Goal: Task Accomplishment & Management: Manage account settings

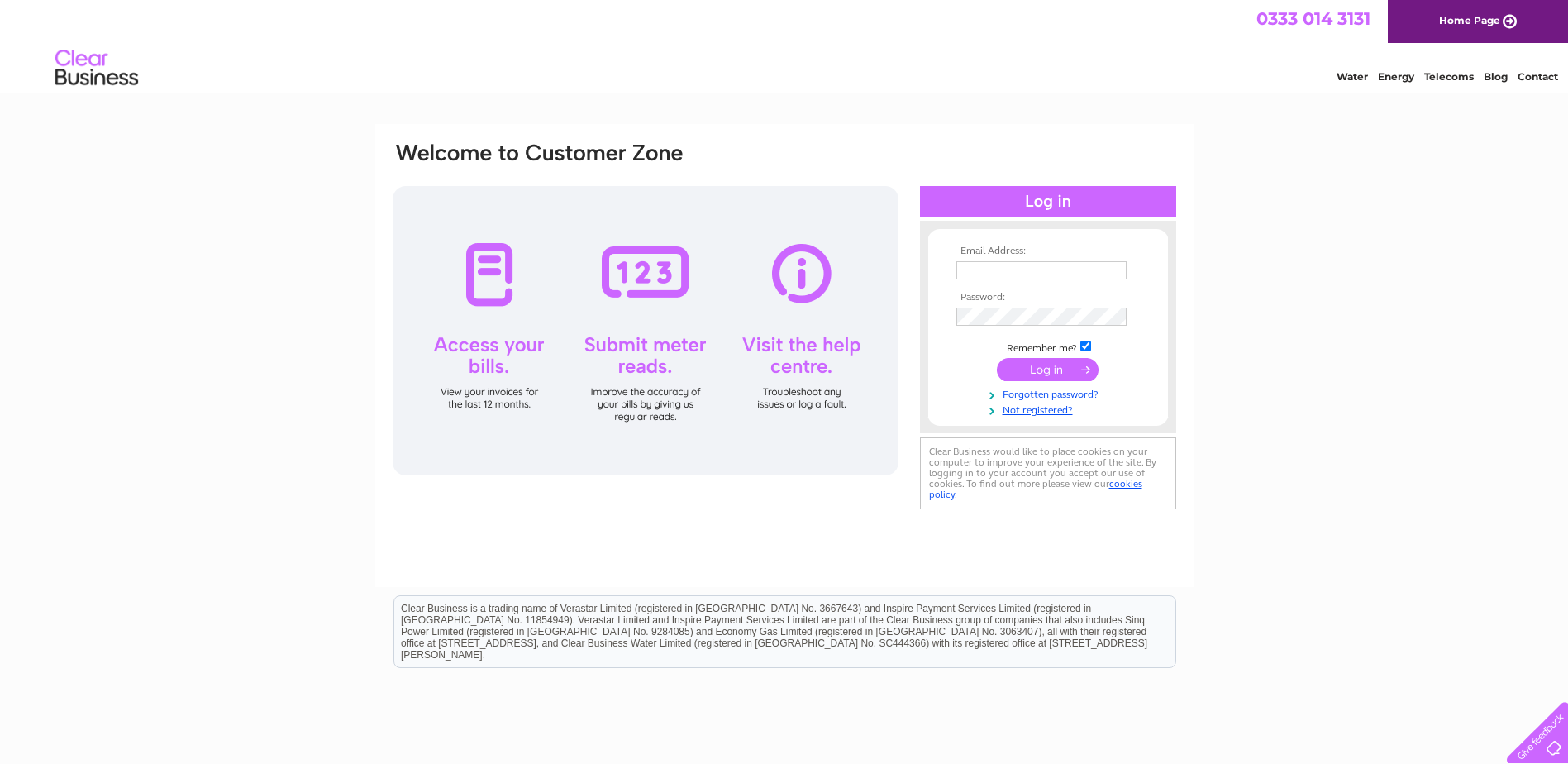
type input "claire.bland@btconnect.com"
click at [1075, 366] on input "submit" at bounding box center [1048, 369] width 102 height 23
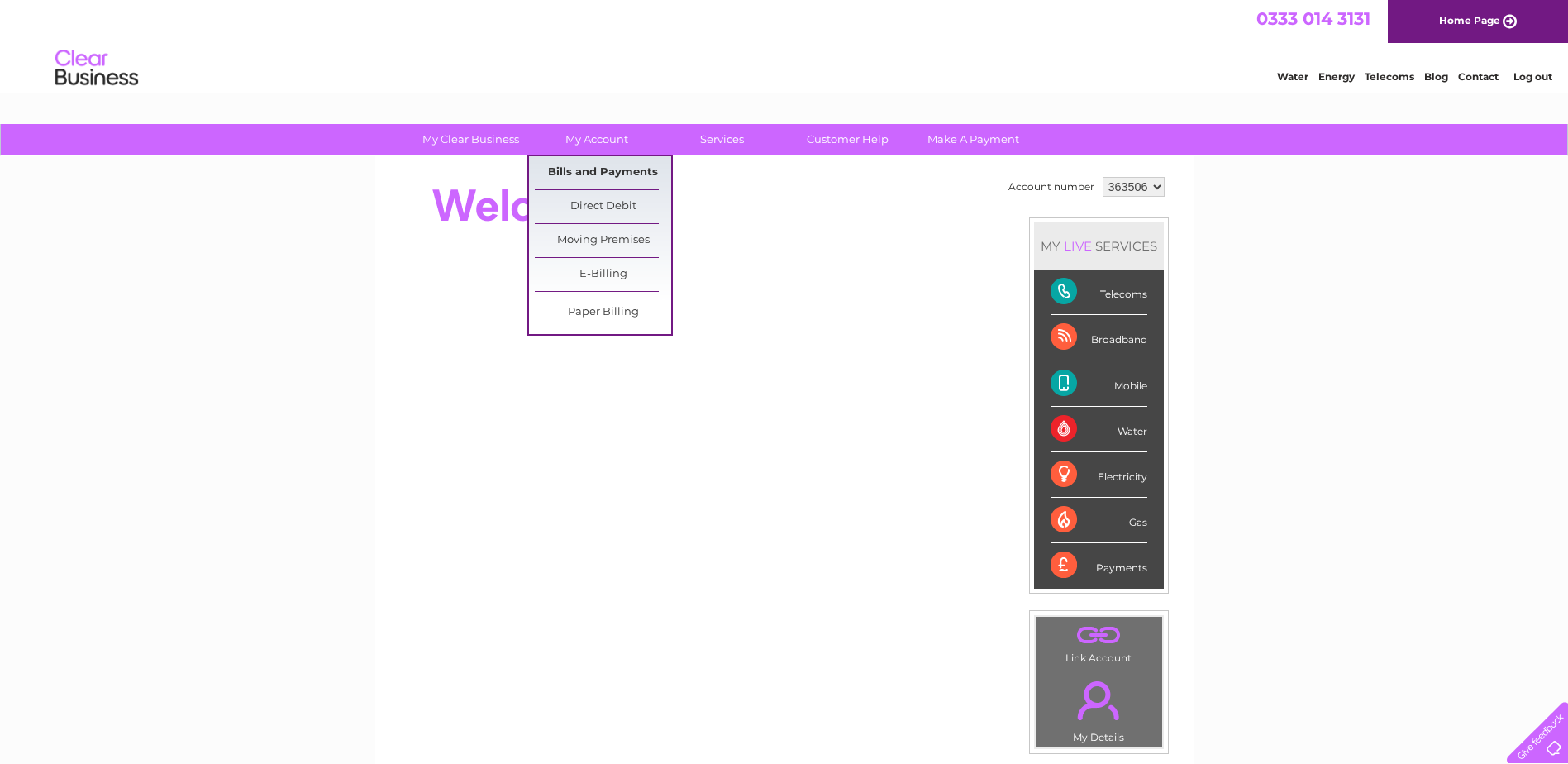
click at [590, 177] on link "Bills and Payments" at bounding box center [603, 172] width 136 height 33
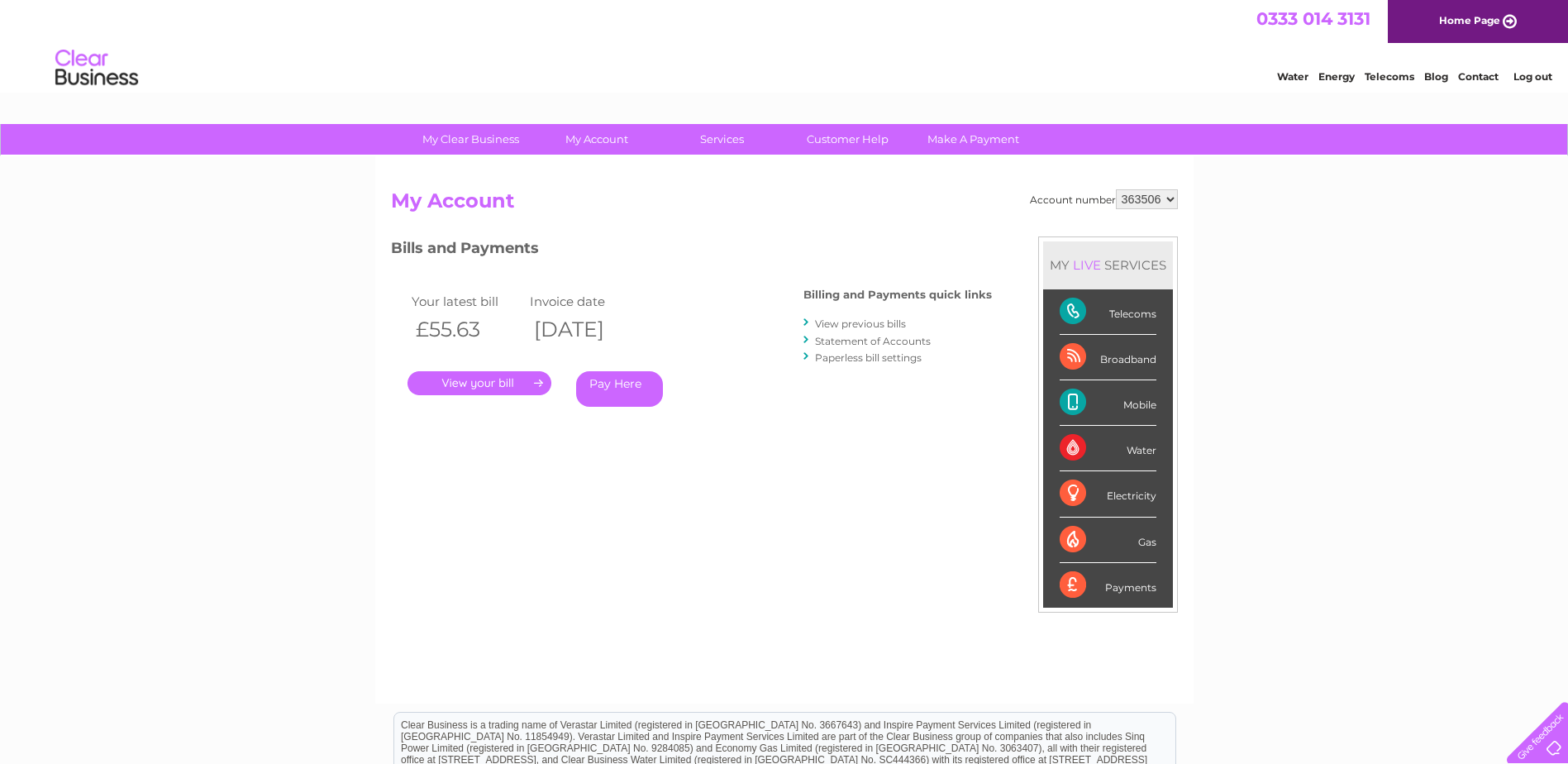
click at [472, 383] on link "." at bounding box center [479, 383] width 144 height 24
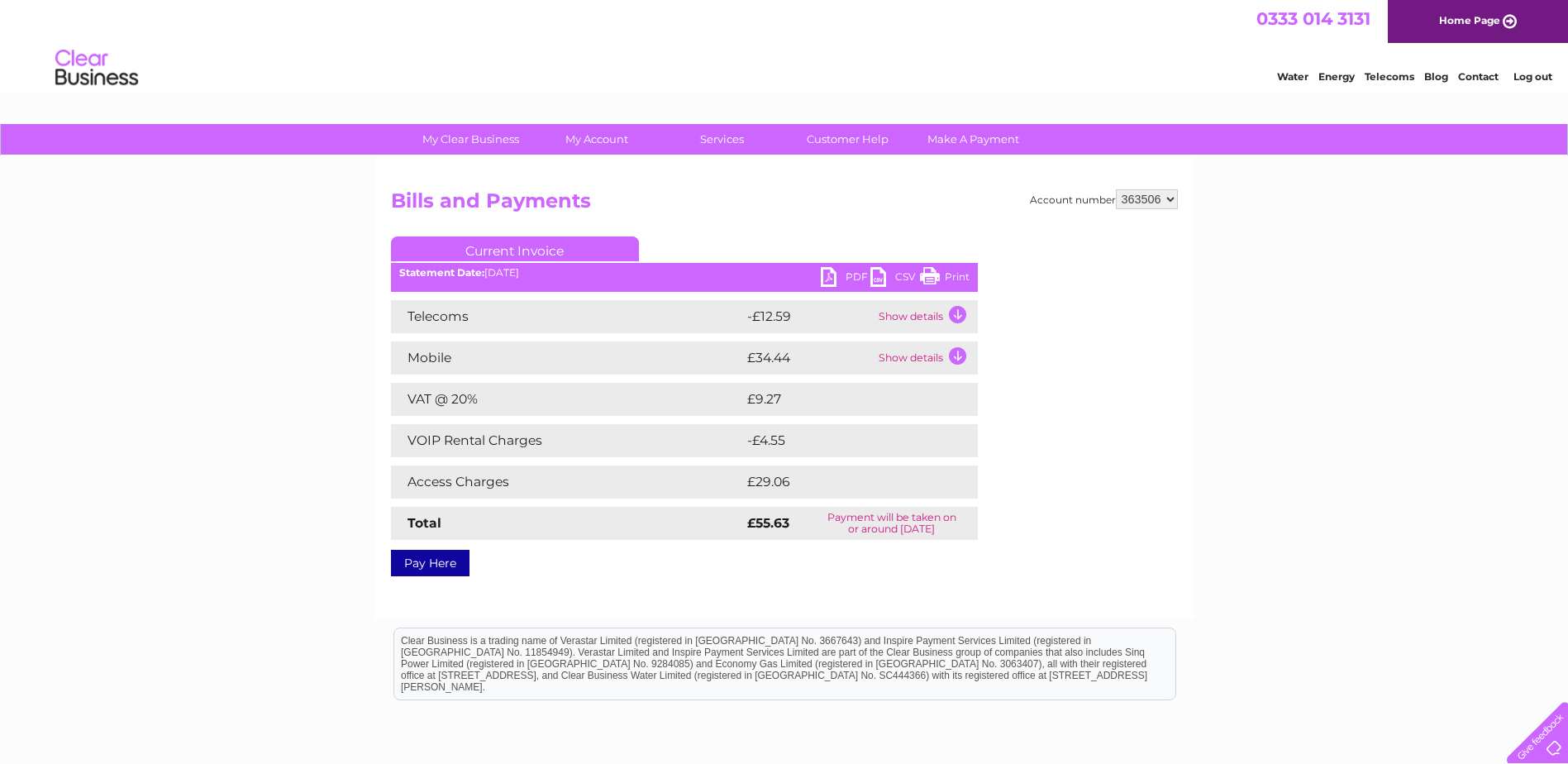
click at [964, 317] on td "Show details" at bounding box center [925, 316] width 104 height 33
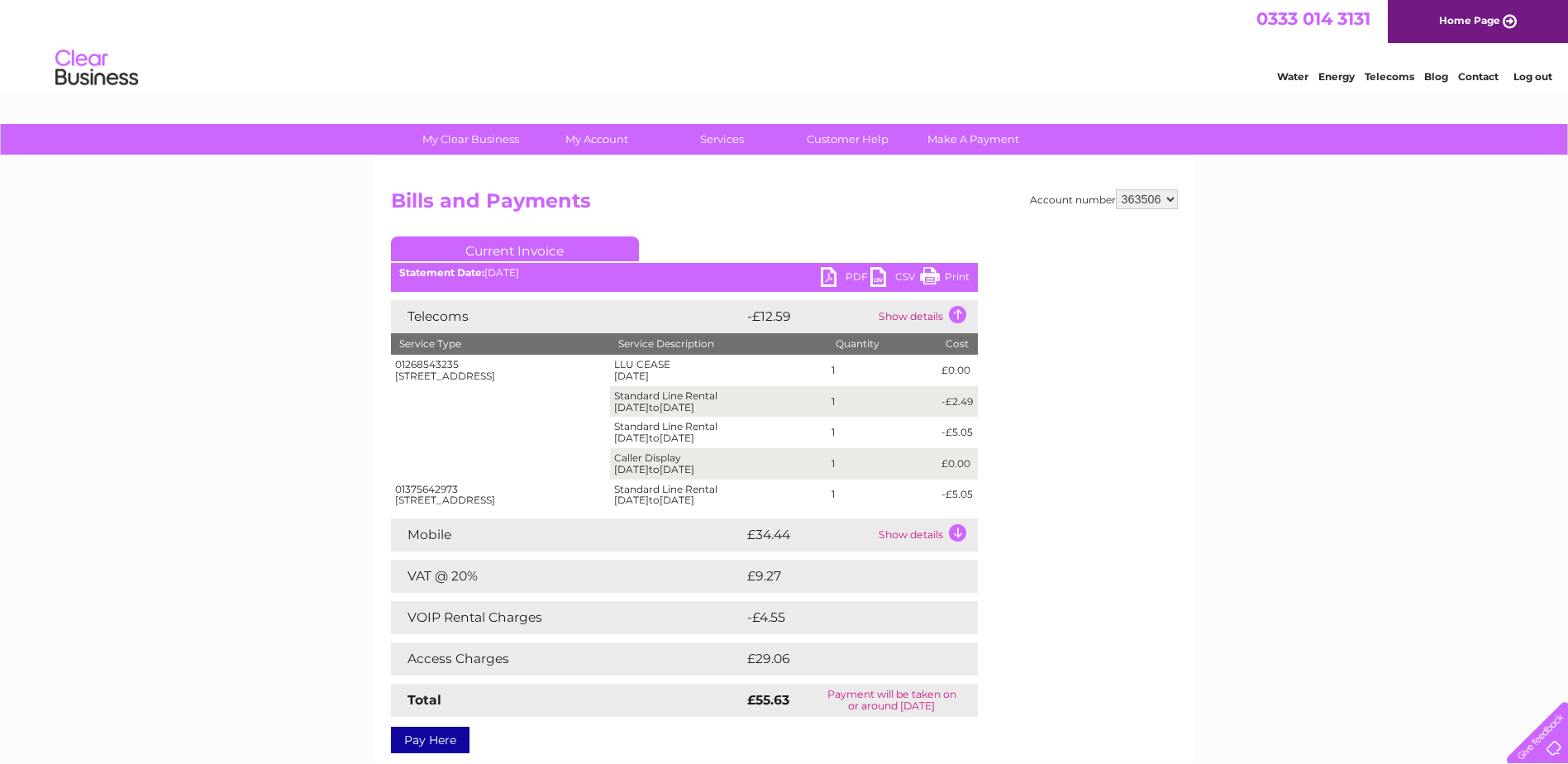
click at [844, 279] on link "PDF" at bounding box center [845, 279] width 49 height 24
